Goal: Task Accomplishment & Management: Manage account settings

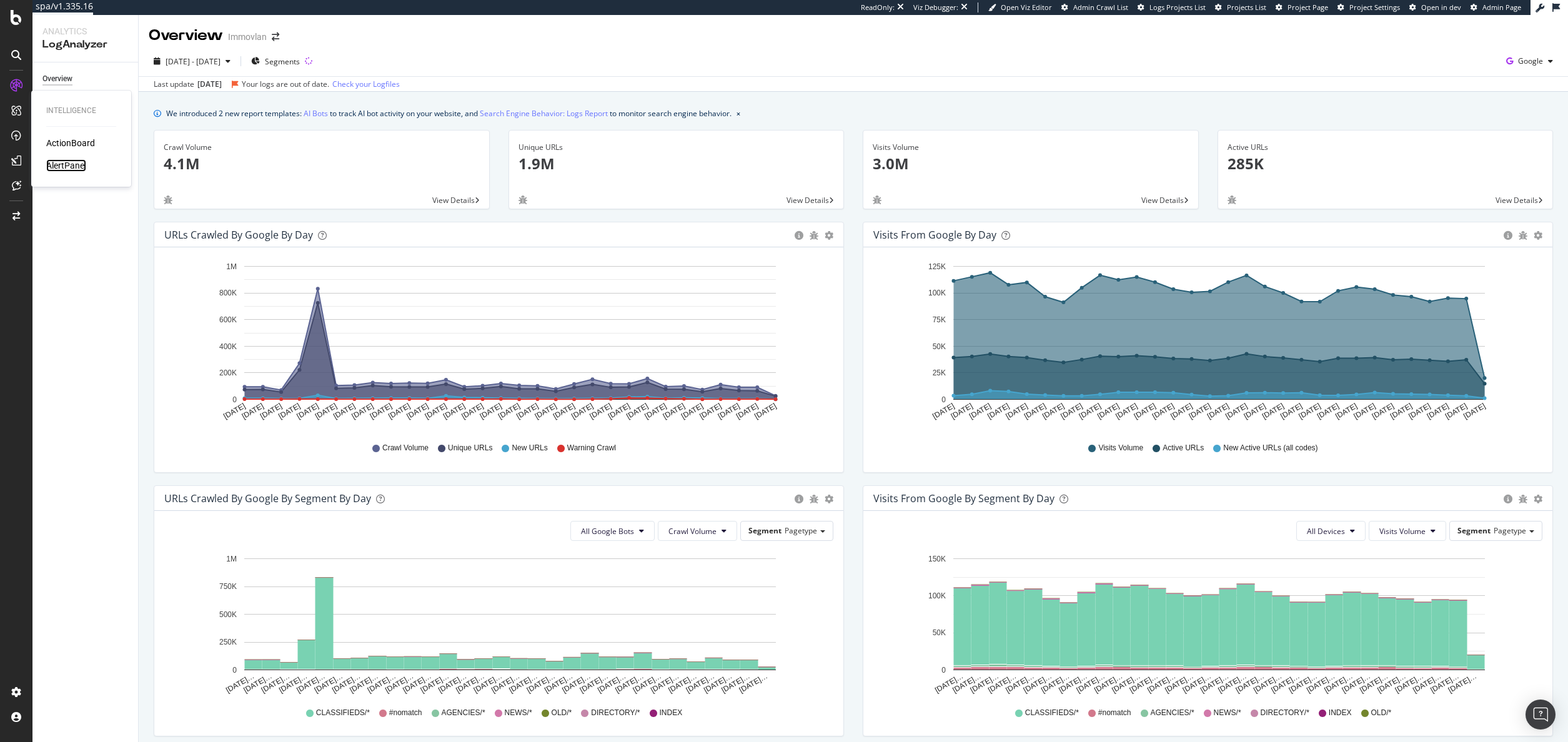
click at [70, 166] on div "AlertPanel" at bounding box center [66, 165] width 40 height 13
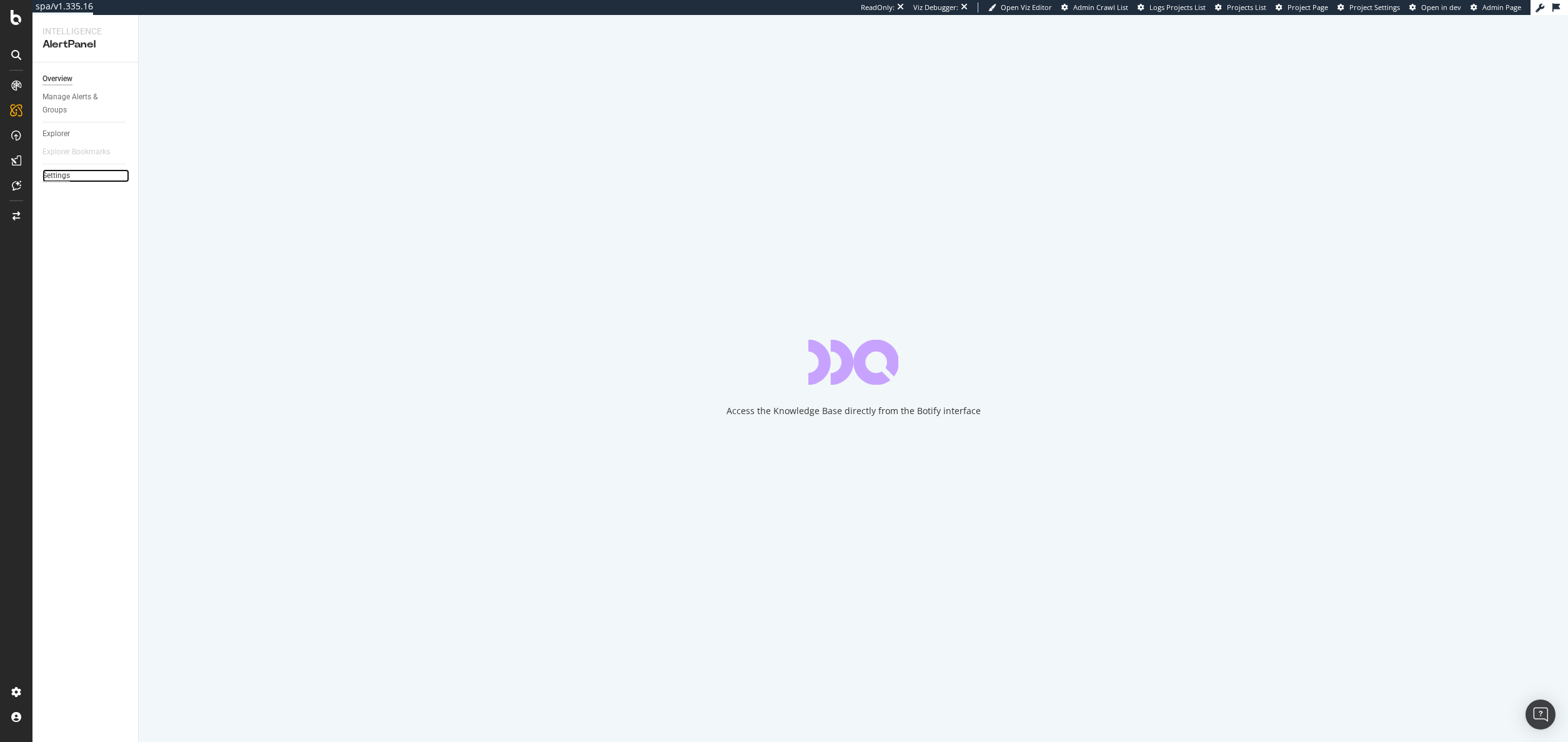
click at [67, 173] on div "Settings" at bounding box center [56, 176] width 28 height 13
select select "23"
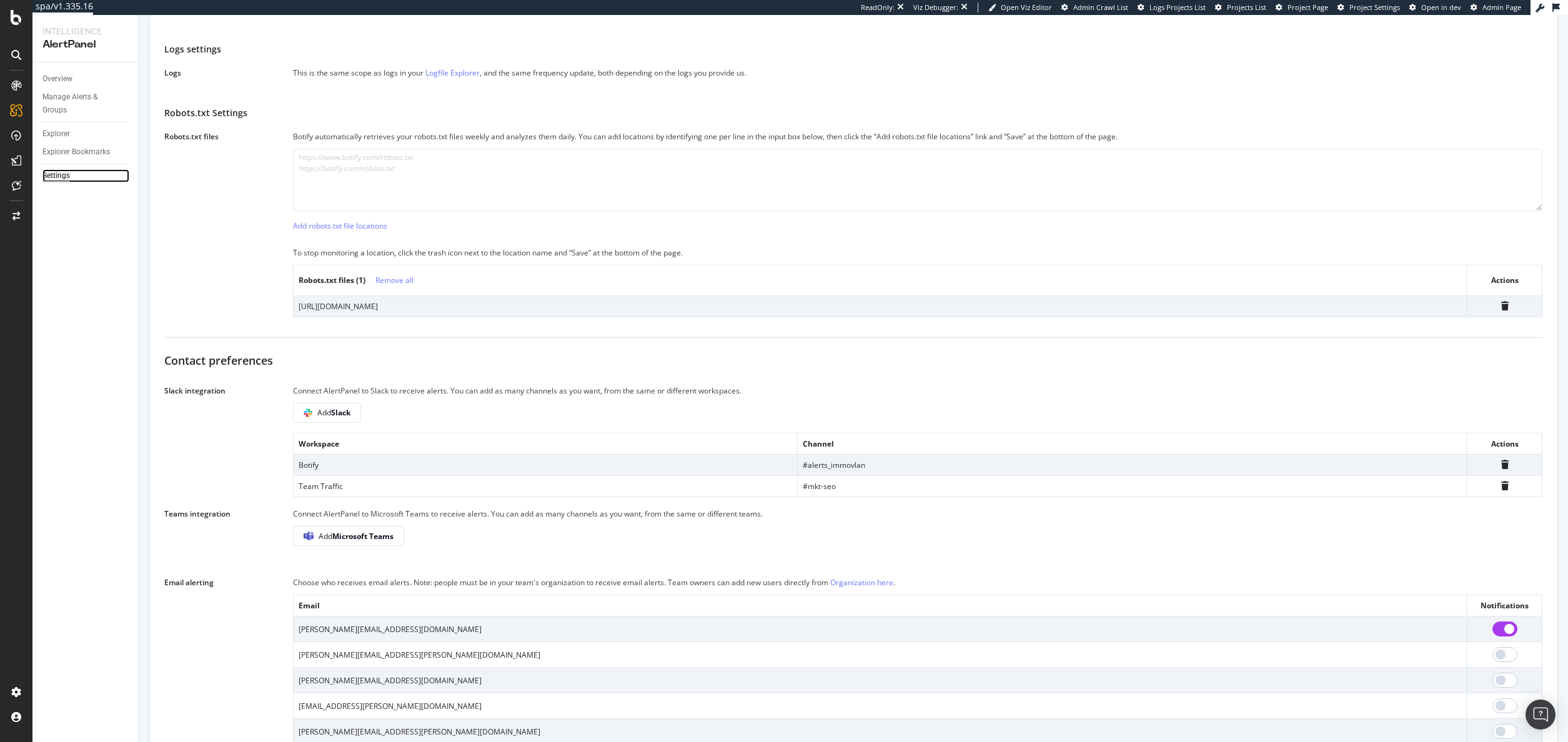
scroll to position [390, 0]
